Goal: Task Accomplishment & Management: Manage account settings

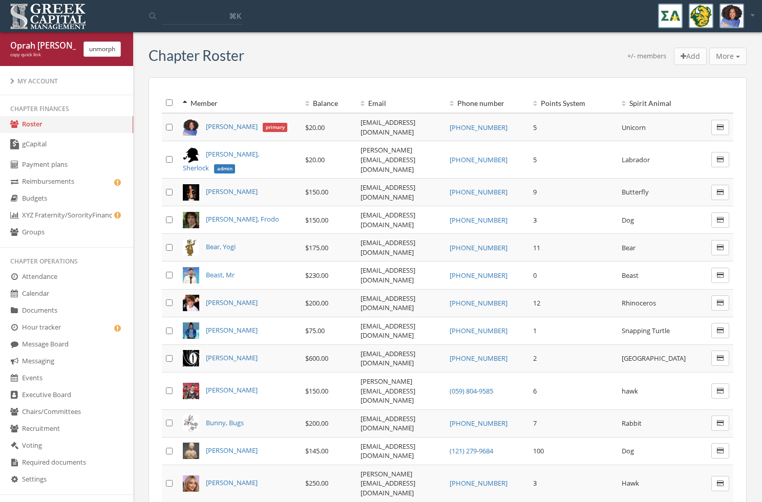
click at [103, 53] on button "unmorph" at bounding box center [101, 48] width 37 height 15
click at [79, 150] on link "gCapital" at bounding box center [66, 145] width 133 height 24
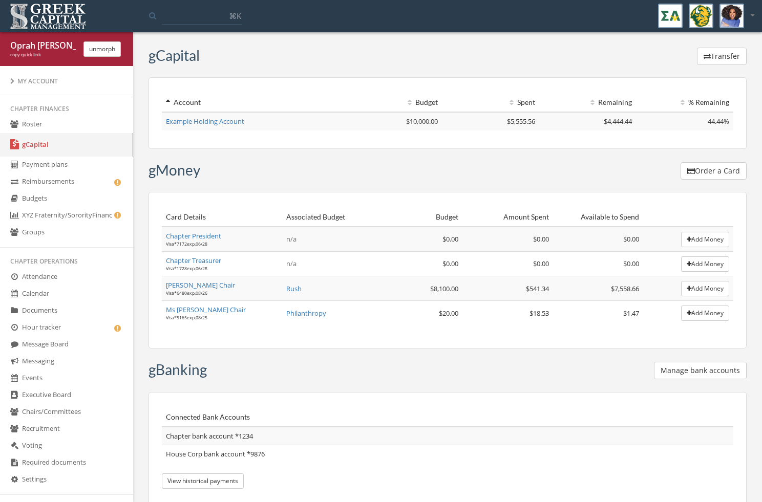
click at [685, 372] on button "Manage bank accounts" at bounding box center [700, 370] width 93 height 17
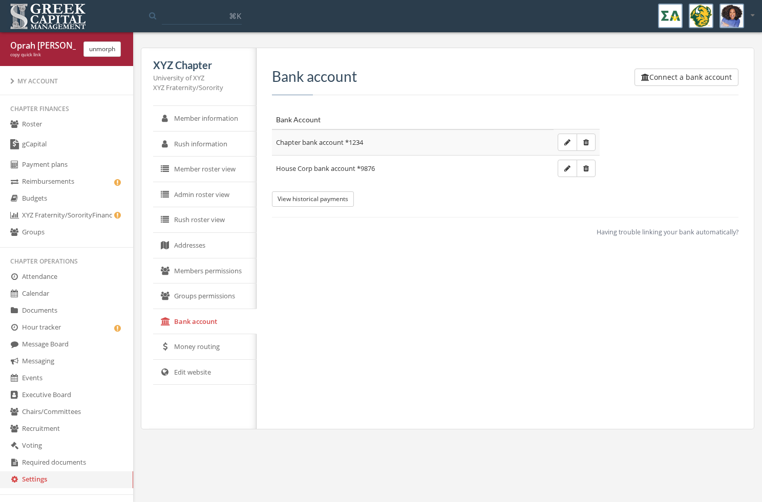
click at [114, 42] on button "unmorph" at bounding box center [101, 48] width 37 height 15
